Goal: Browse casually: Explore the website without a specific task or goal

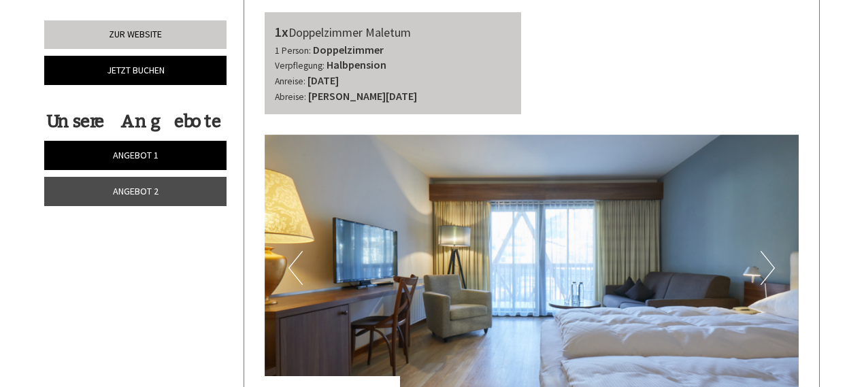
scroll to position [1565, 0]
click at [769, 259] on button "Next" at bounding box center [768, 267] width 14 height 34
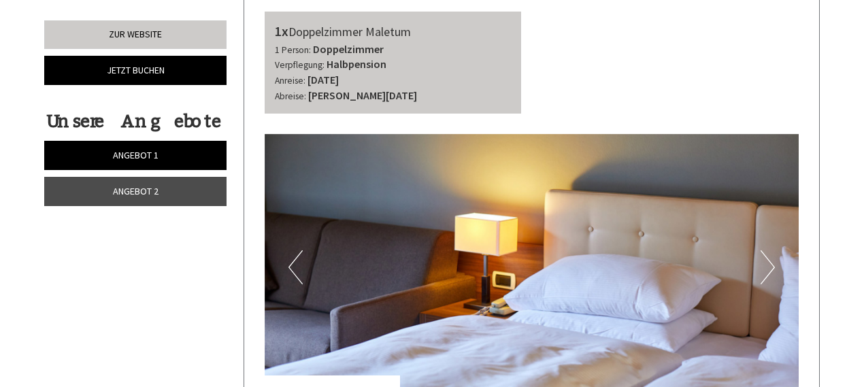
click at [769, 259] on button "Next" at bounding box center [768, 267] width 14 height 34
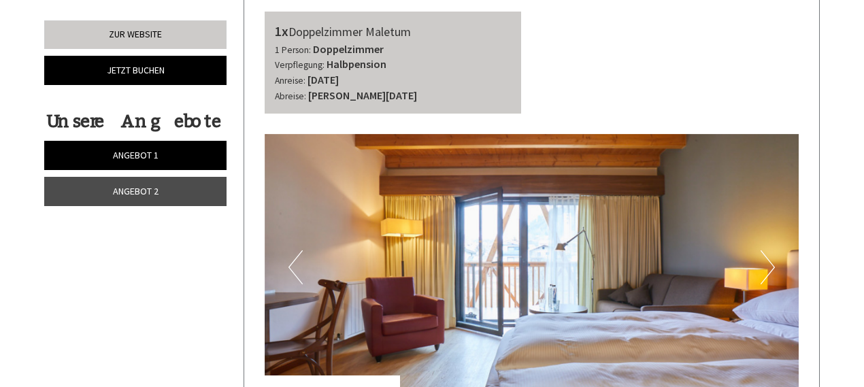
click at [769, 259] on button "Next" at bounding box center [768, 267] width 14 height 34
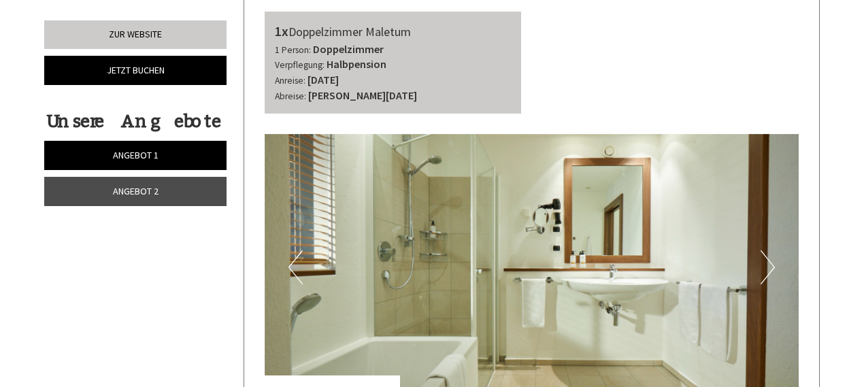
click at [769, 259] on button "Next" at bounding box center [768, 267] width 14 height 34
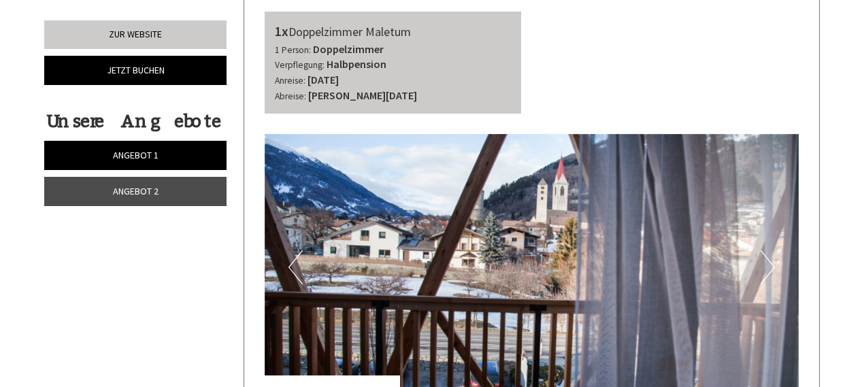
click at [769, 259] on button "Next" at bounding box center [768, 267] width 14 height 34
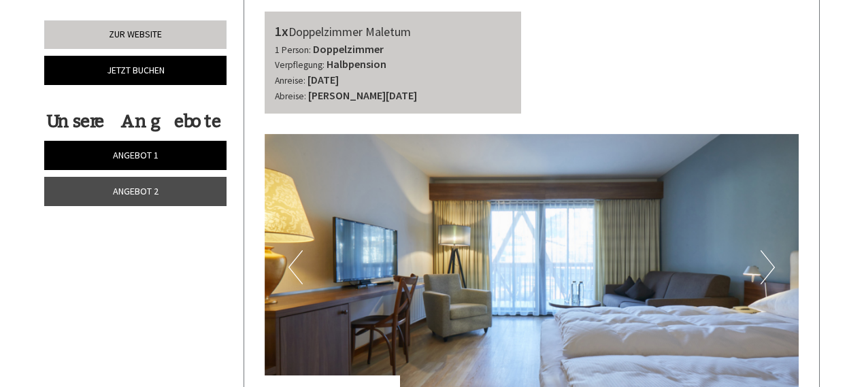
click at [769, 259] on button "Next" at bounding box center [768, 267] width 14 height 34
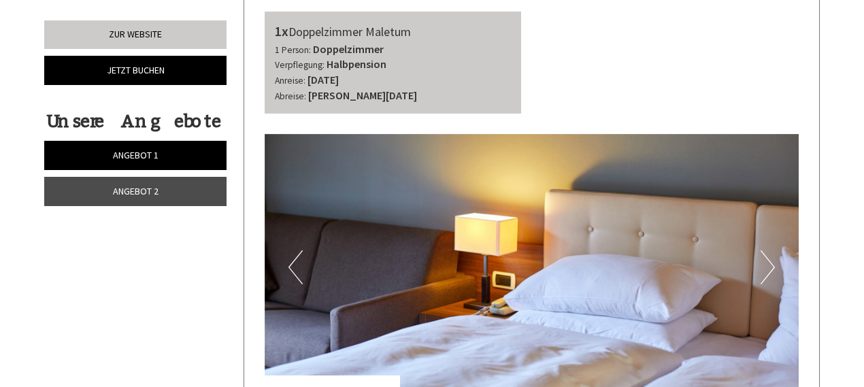
click at [769, 259] on button "Next" at bounding box center [768, 267] width 14 height 34
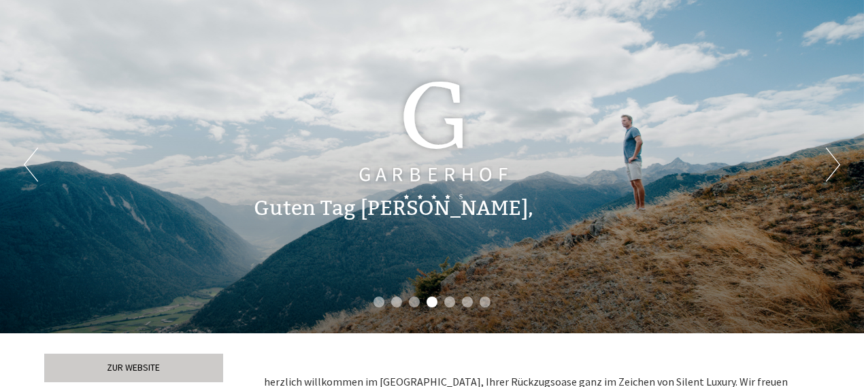
scroll to position [0, 0]
